Goal: Task Accomplishment & Management: Use online tool/utility

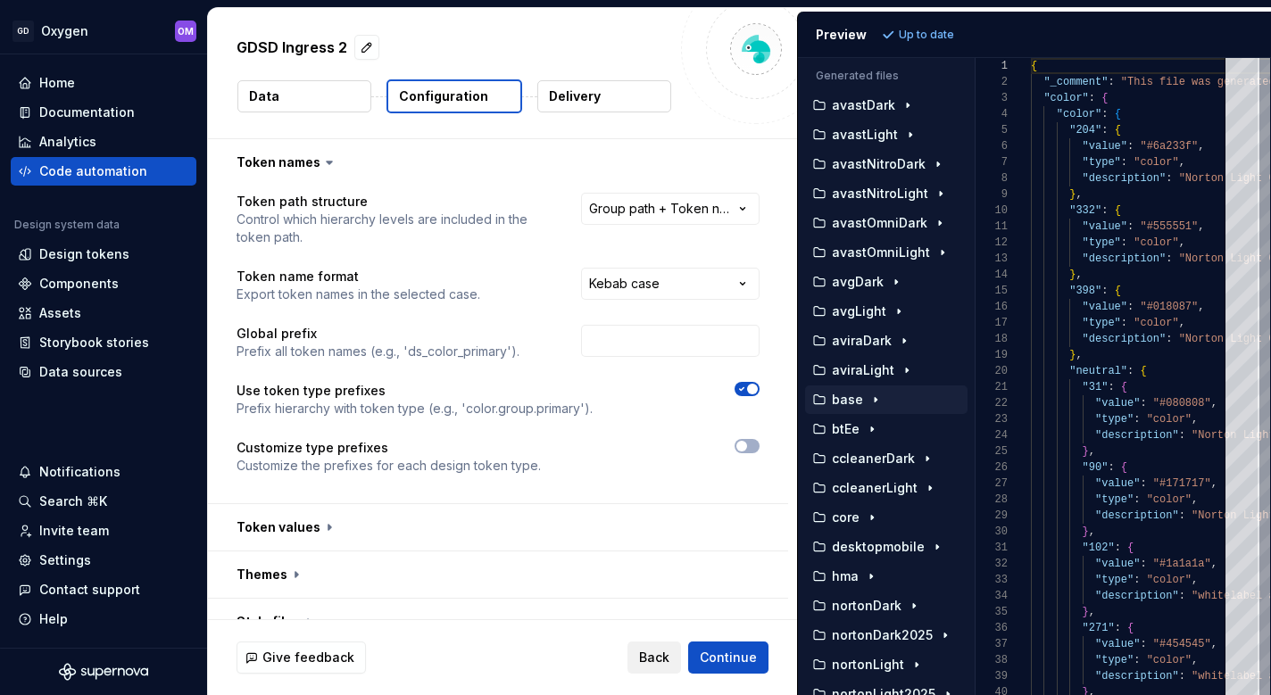
scroll to position [46, 0]
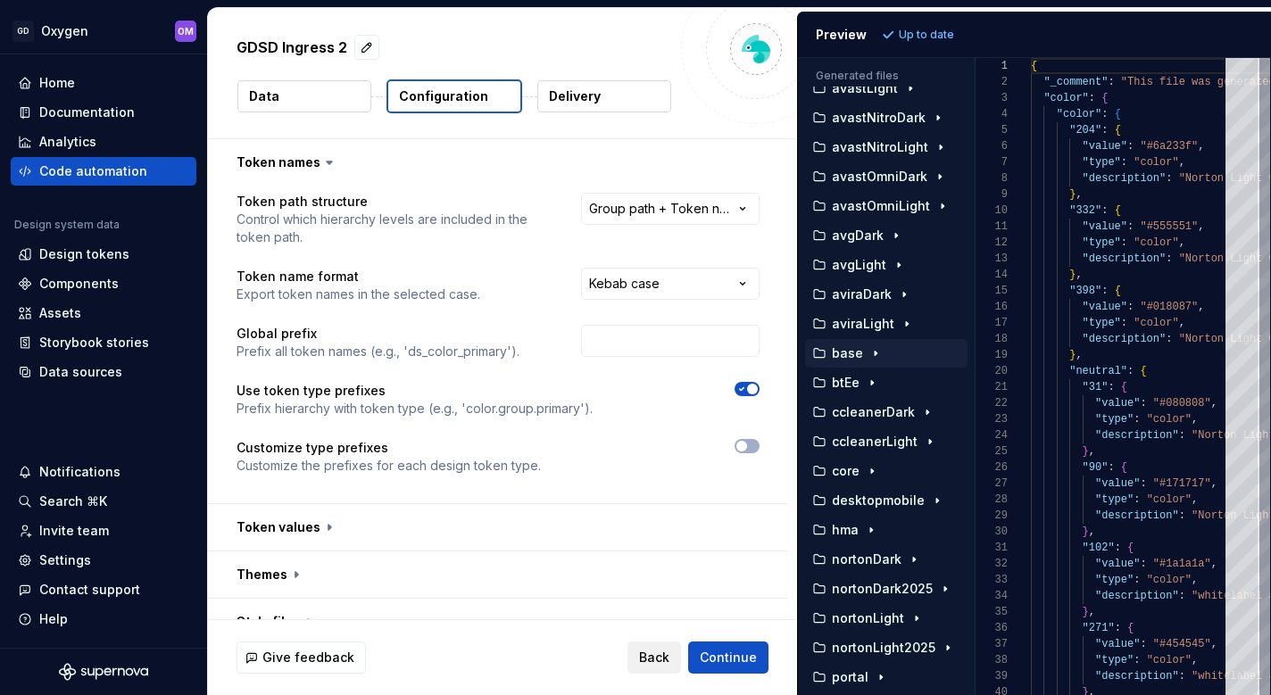
click at [649, 656] on span "Back" at bounding box center [654, 658] width 30 height 18
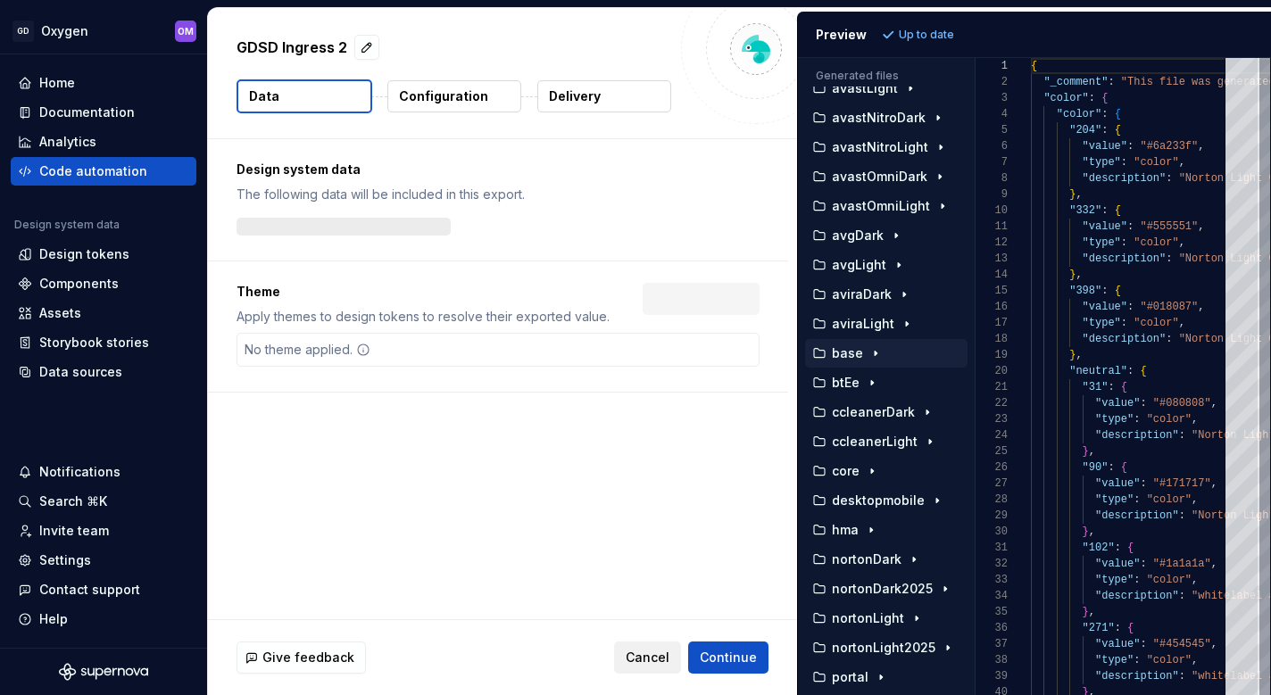
click at [650, 654] on span "Cancel" at bounding box center [648, 658] width 44 height 18
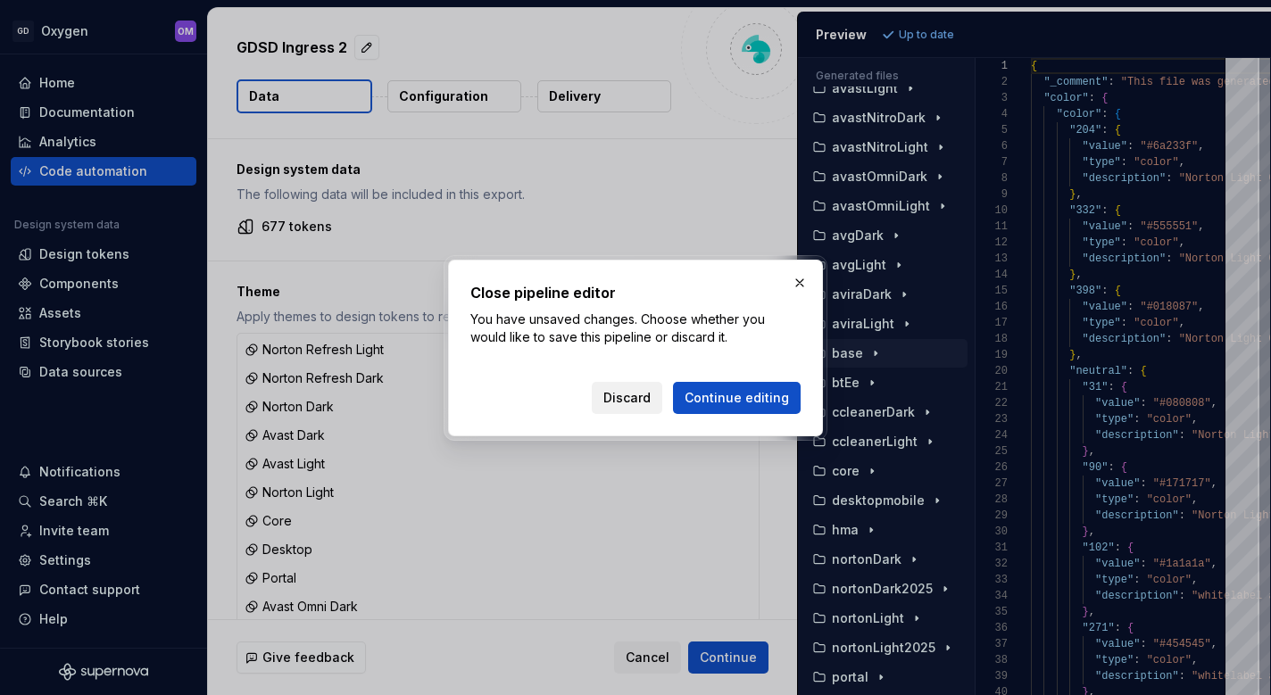
click at [651, 394] on span "Discard" at bounding box center [626, 398] width 47 height 18
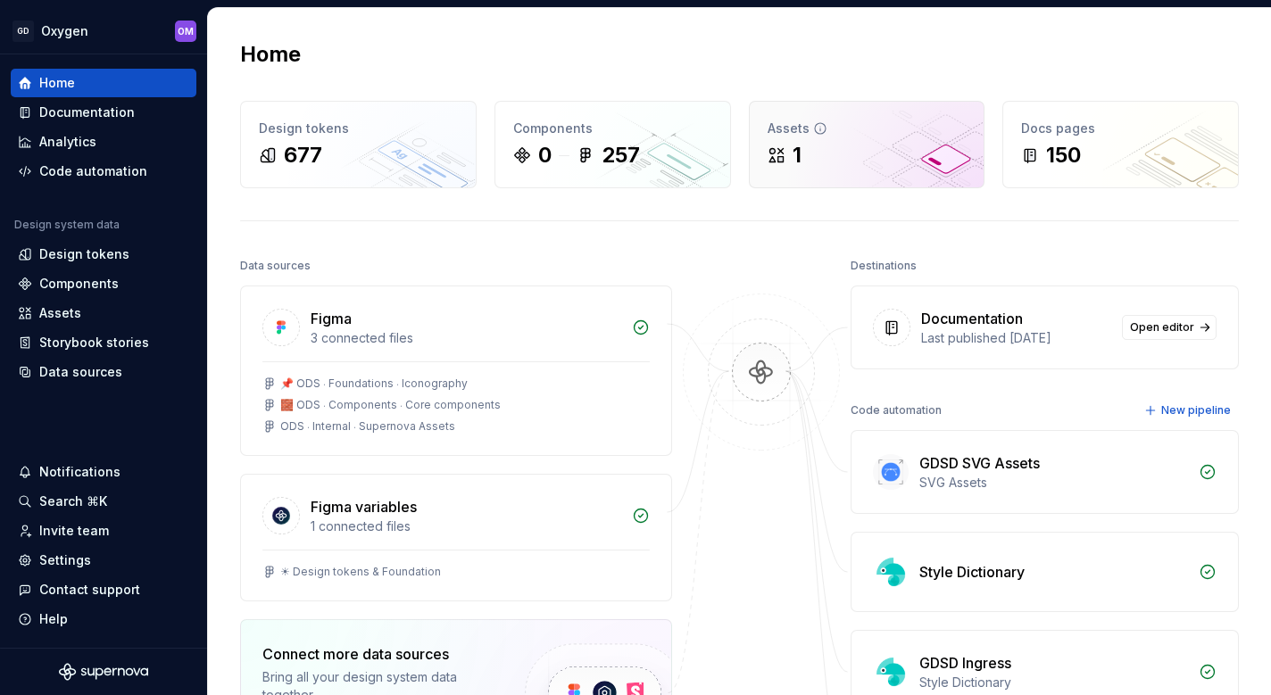
scroll to position [78, 0]
